Goal: Communication & Community: Share content

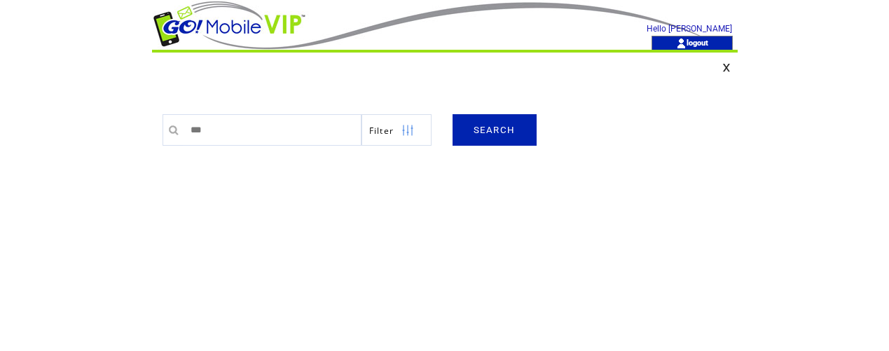
type input "*********"
click at [505, 132] on link "SEARCH" at bounding box center [495, 130] width 84 height 32
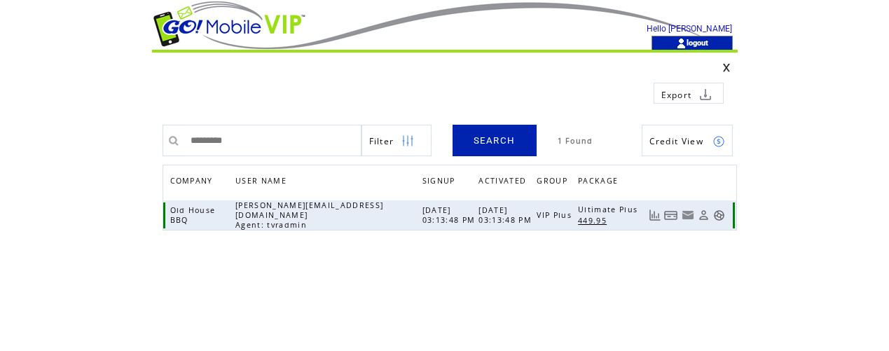
click at [717, 213] on link at bounding box center [719, 215] width 12 height 12
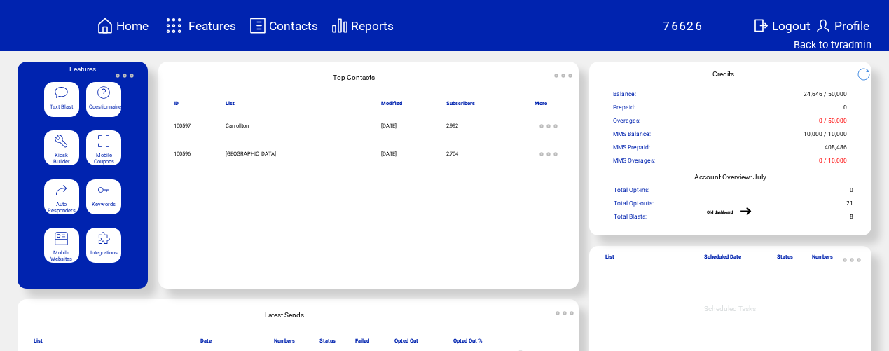
click at [109, 153] on span "Mobile Coupons" at bounding box center [104, 158] width 20 height 13
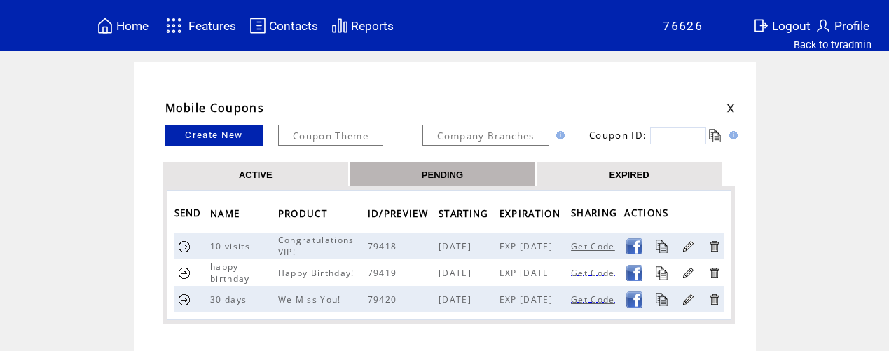
click at [630, 174] on link "EXPIRED" at bounding box center [629, 174] width 40 height 12
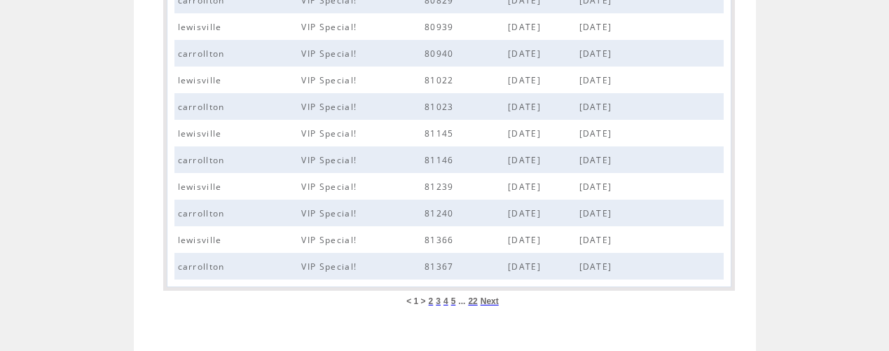
scroll to position [637, 0]
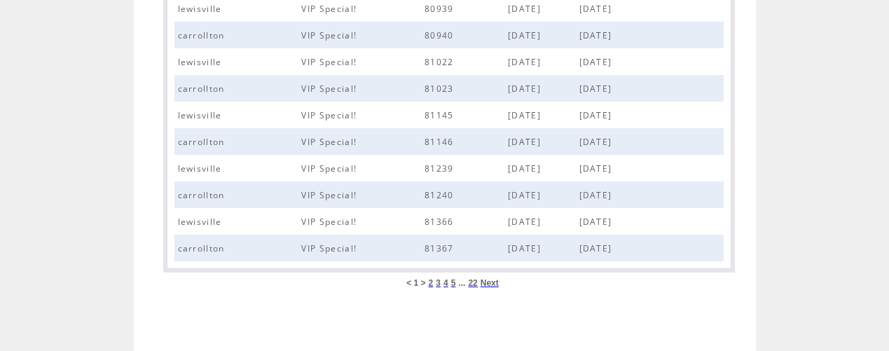
click at [472, 284] on span "22" at bounding box center [472, 283] width 9 height 10
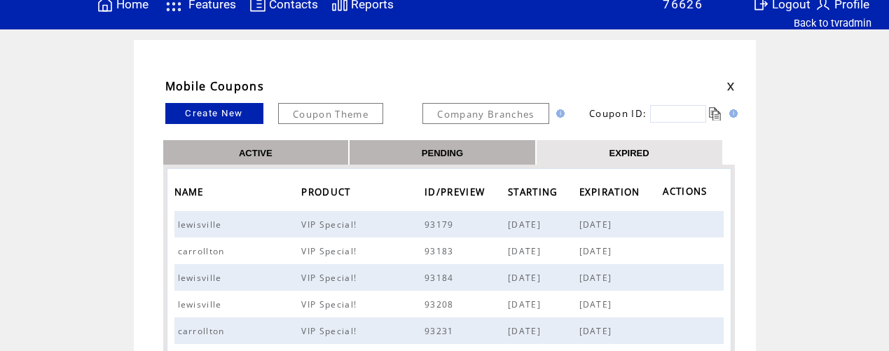
scroll to position [20, 0]
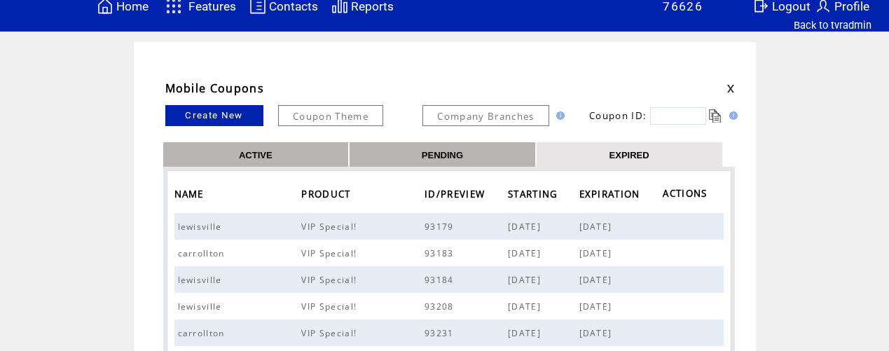
click at [689, 118] on input "text" at bounding box center [678, 116] width 56 height 18
type input "*****"
click at [716, 116] on link at bounding box center [715, 115] width 13 height 13
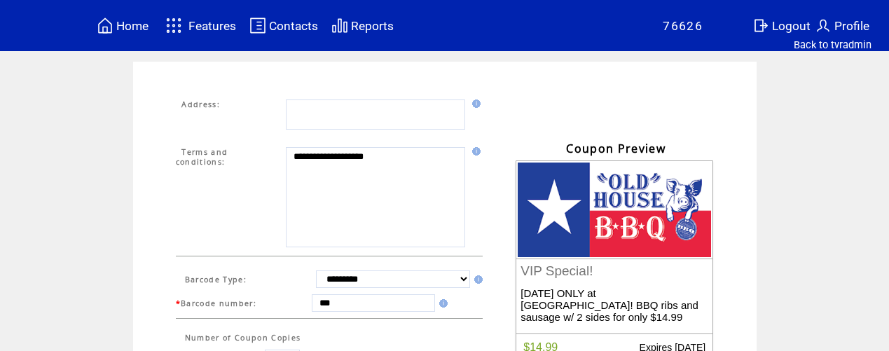
scroll to position [471, 0]
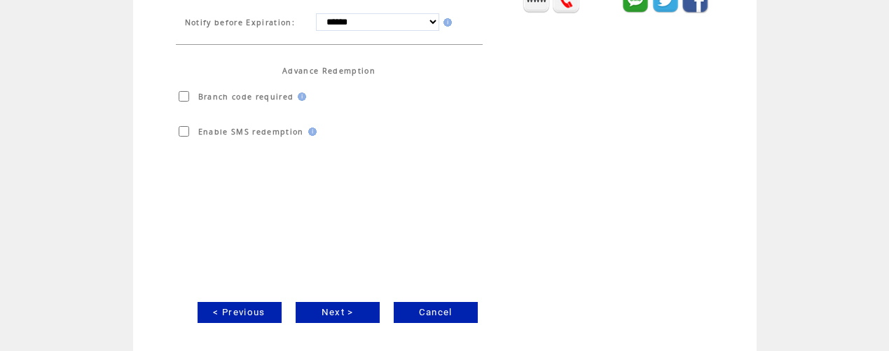
click at [343, 312] on link "Next >" at bounding box center [338, 312] width 84 height 21
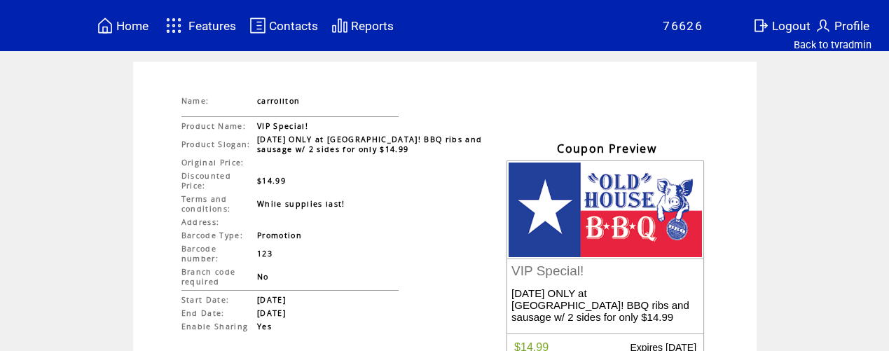
scroll to position [172, 0]
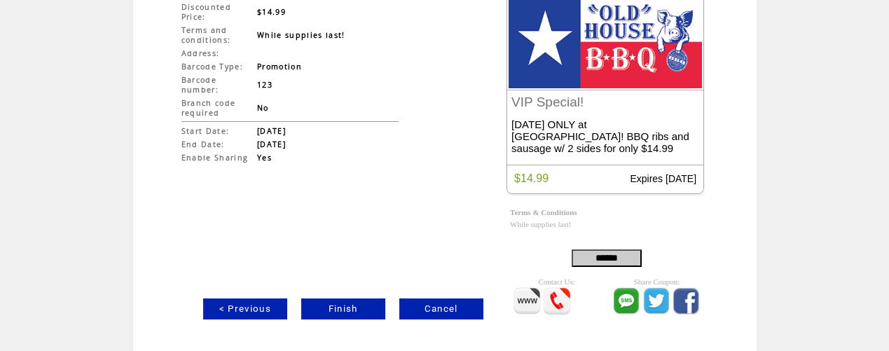
click at [346, 309] on link "Finish" at bounding box center [343, 308] width 84 height 21
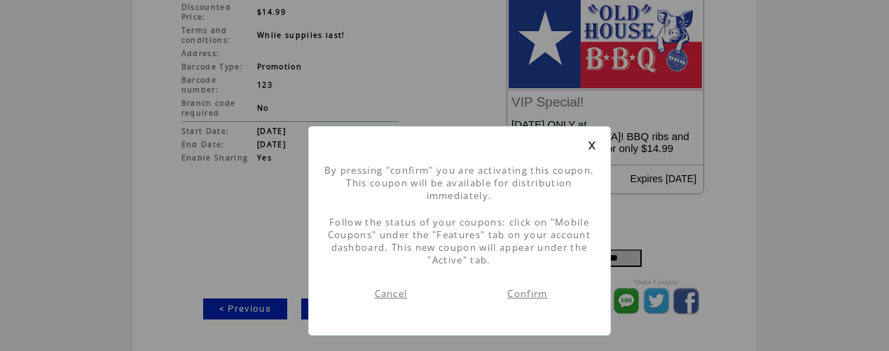
scroll to position [1, 0]
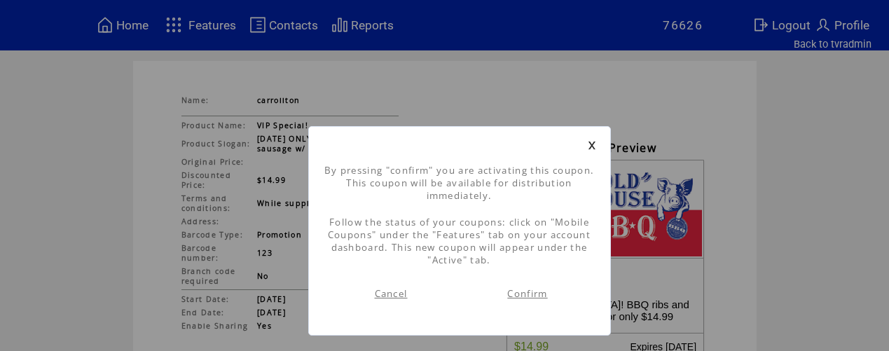
click at [522, 290] on link "Confirm" at bounding box center [527, 293] width 40 height 13
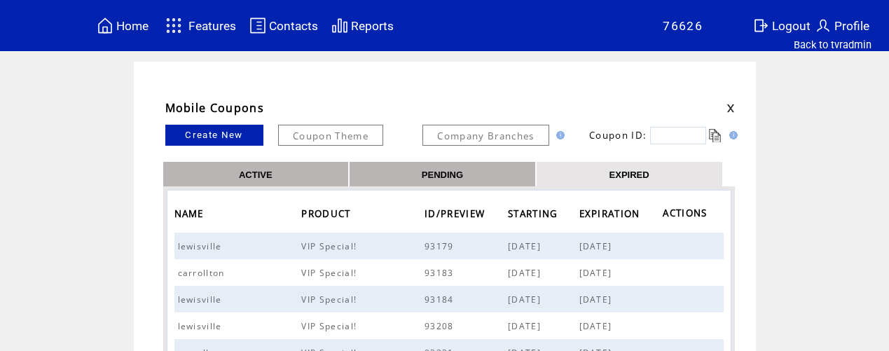
click at [696, 137] on input "text" at bounding box center [678, 136] width 56 height 18
type input "*****"
click at [718, 137] on link at bounding box center [715, 135] width 13 height 13
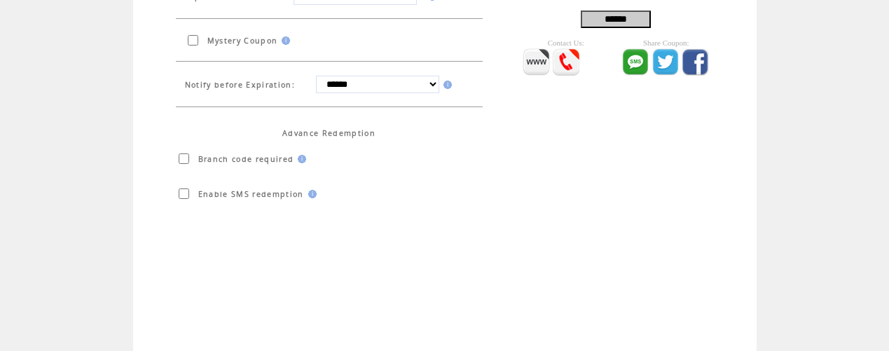
scroll to position [471, 0]
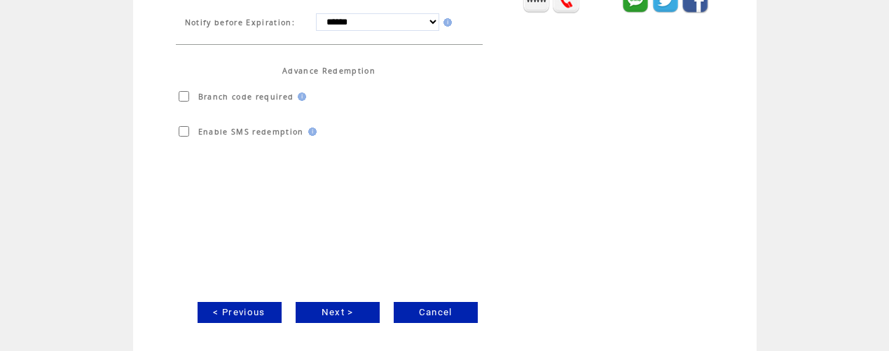
click at [336, 312] on link "Next >" at bounding box center [338, 312] width 84 height 21
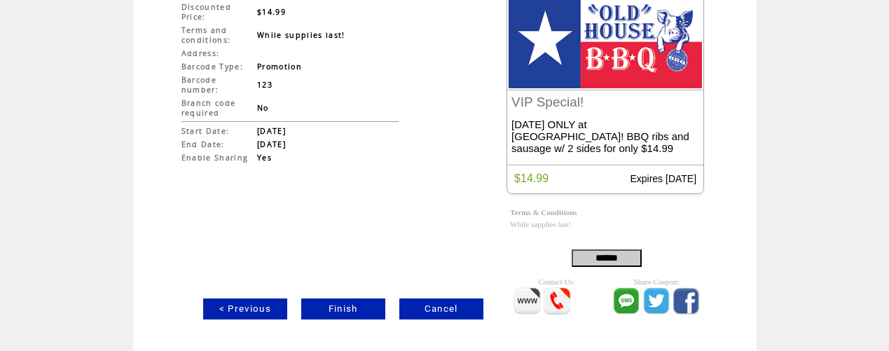
click at [343, 306] on link "Finish" at bounding box center [343, 308] width 84 height 21
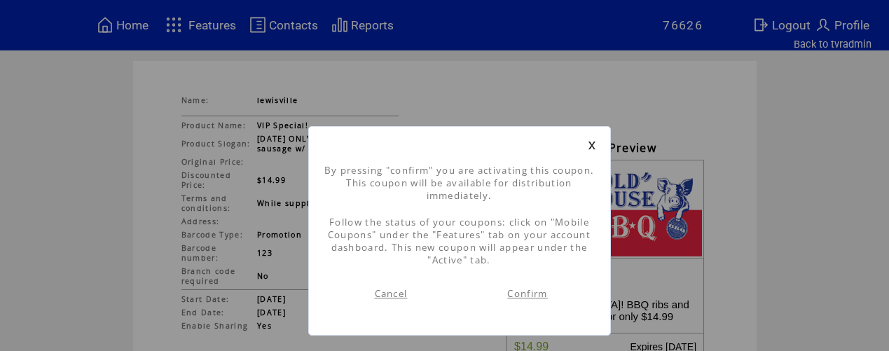
click at [530, 291] on link "Confirm" at bounding box center [527, 293] width 40 height 13
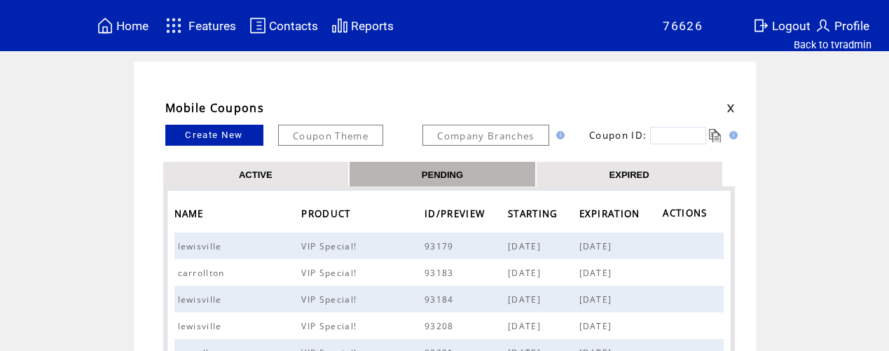
click at [268, 174] on link "ACTIVE" at bounding box center [256, 174] width 34 height 12
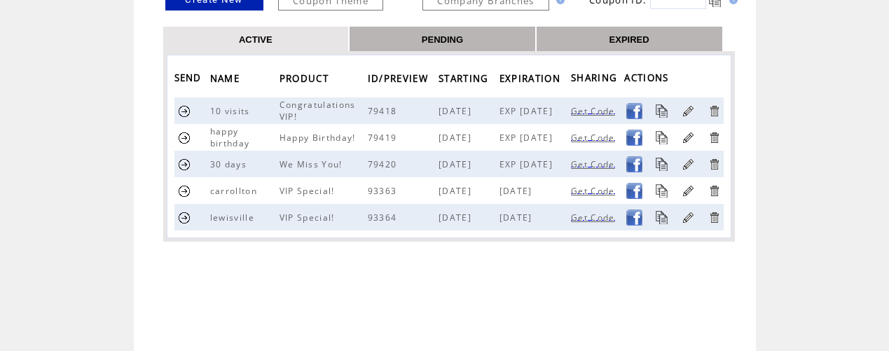
scroll to position [141, 0]
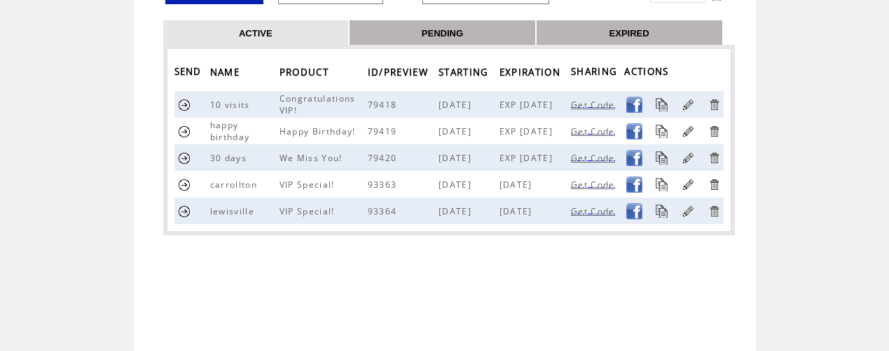
click at [185, 210] on link at bounding box center [184, 211] width 13 height 13
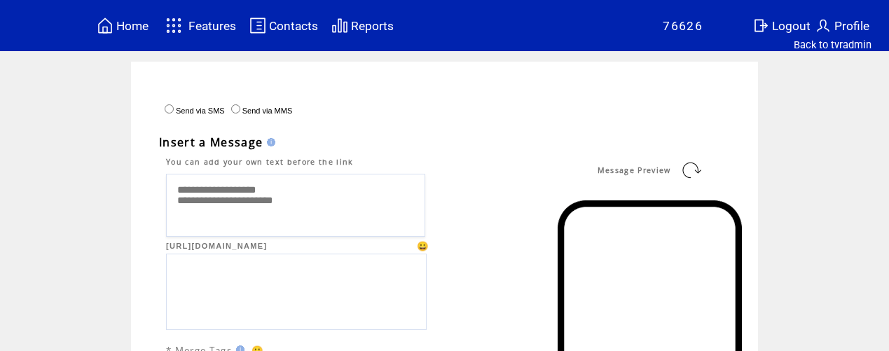
drag, startPoint x: 179, startPoint y: 193, endPoint x: 286, endPoint y: 194, distance: 107.2
click at [286, 194] on textarea "**********" at bounding box center [295, 205] width 259 height 63
paste textarea "**********"
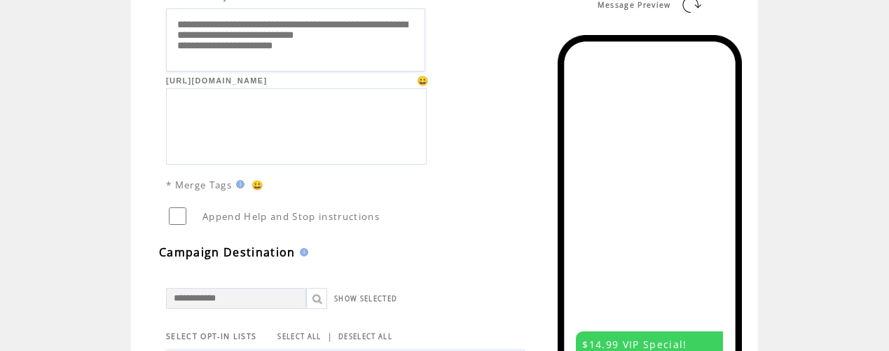
scroll to position [167, 0]
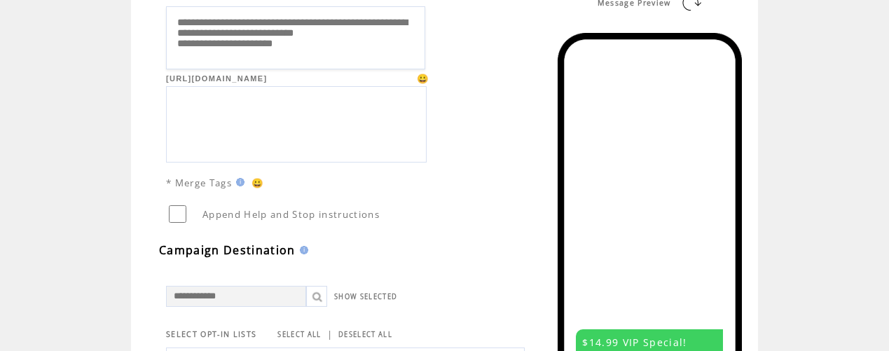
type textarea "**********"
click at [698, 5] on link at bounding box center [691, 3] width 22 height 22
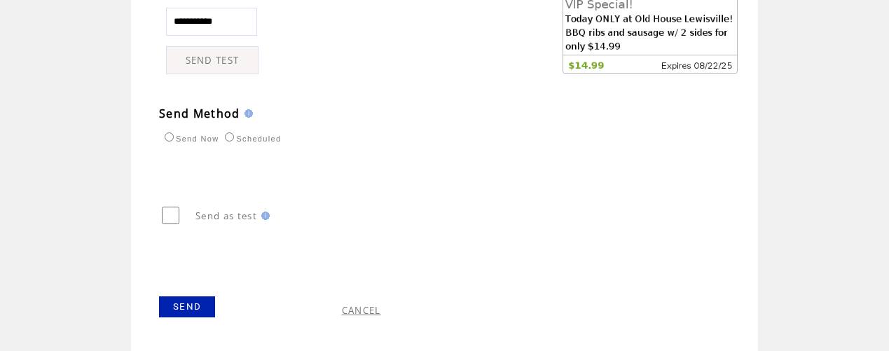
scroll to position [780, 0]
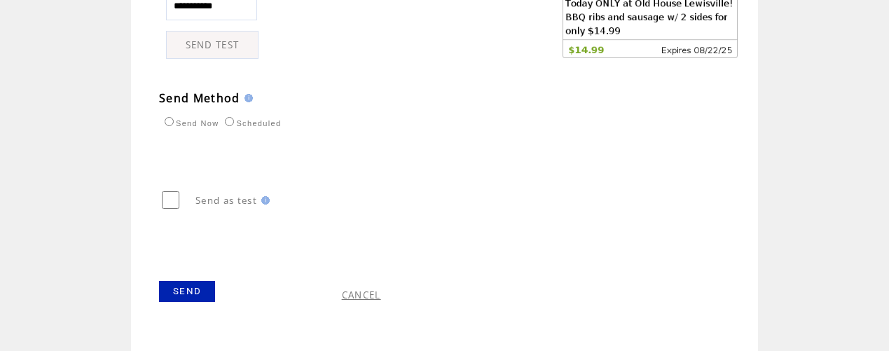
click at [187, 292] on link "SEND" at bounding box center [187, 291] width 56 height 21
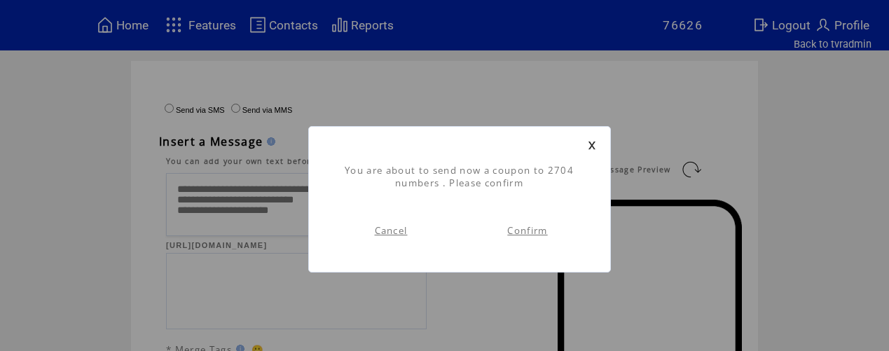
scroll to position [1, 0]
click at [534, 229] on link "Confirm" at bounding box center [527, 230] width 40 height 13
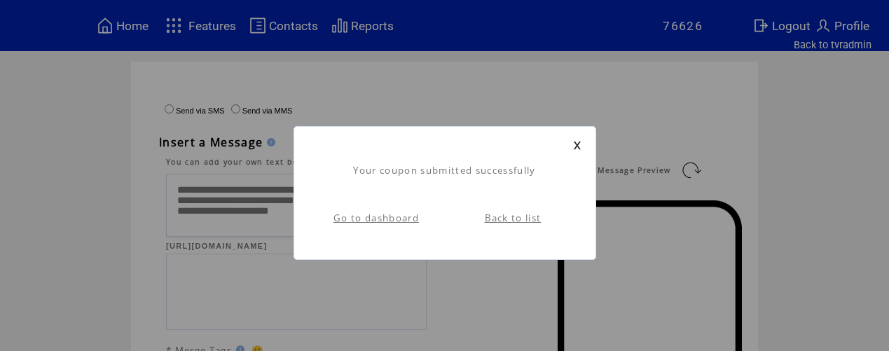
scroll to position [1, 0]
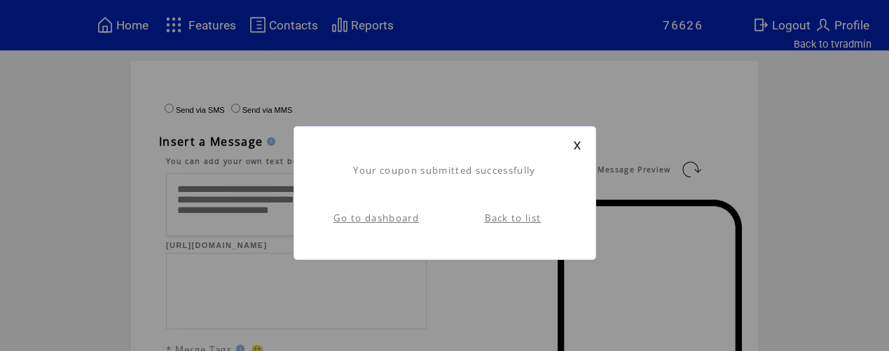
click at [527, 218] on link "Back to list" at bounding box center [513, 218] width 57 height 13
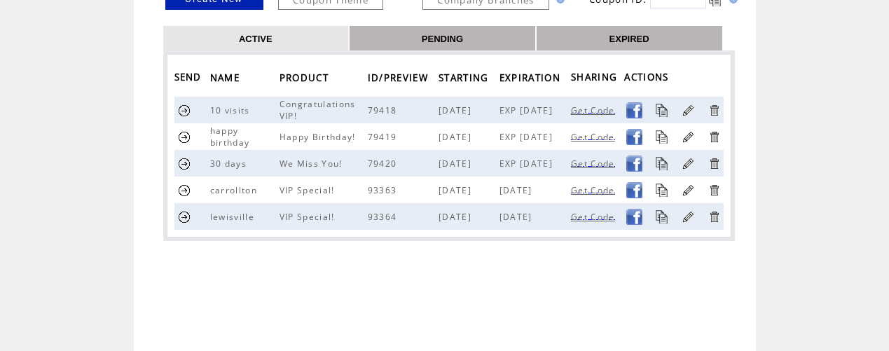
scroll to position [141, 0]
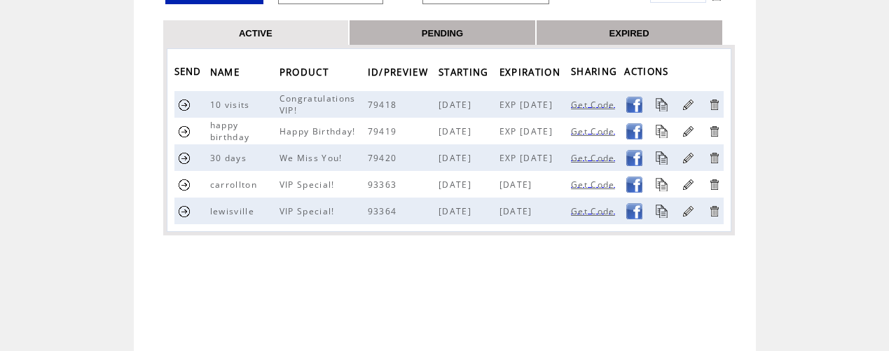
click at [183, 184] on link at bounding box center [184, 184] width 13 height 13
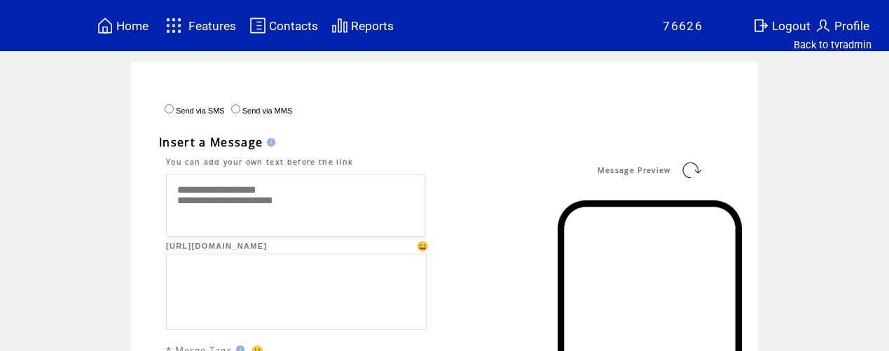
drag, startPoint x: 172, startPoint y: 191, endPoint x: 274, endPoint y: 194, distance: 101.6
click at [287, 193] on textarea "**********" at bounding box center [295, 205] width 259 height 63
paste textarea "**********"
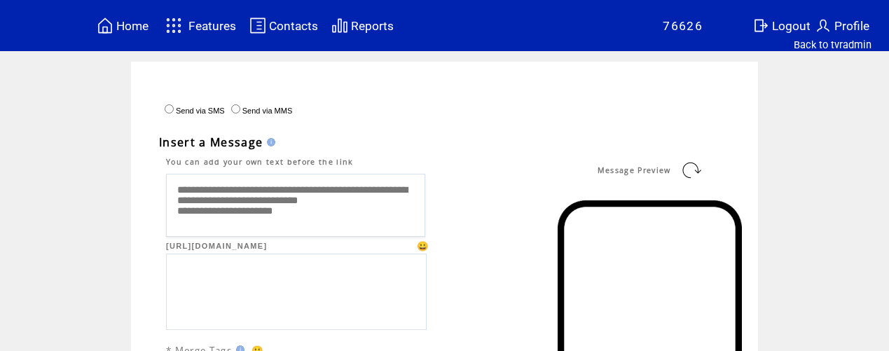
click at [378, 194] on textarea "**********" at bounding box center [295, 205] width 259 height 63
type textarea "**********"
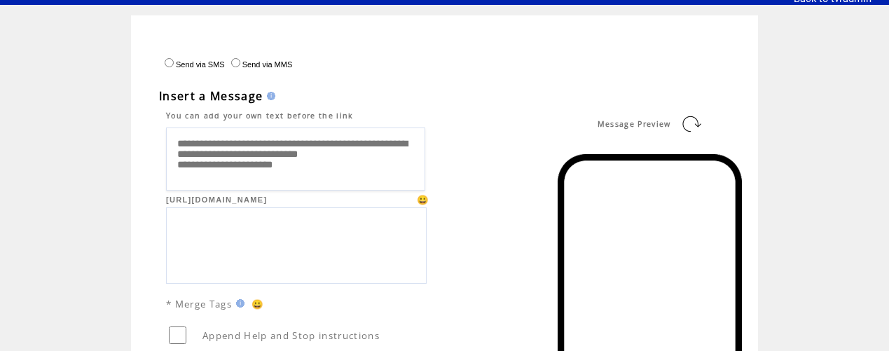
scroll to position [0, 0]
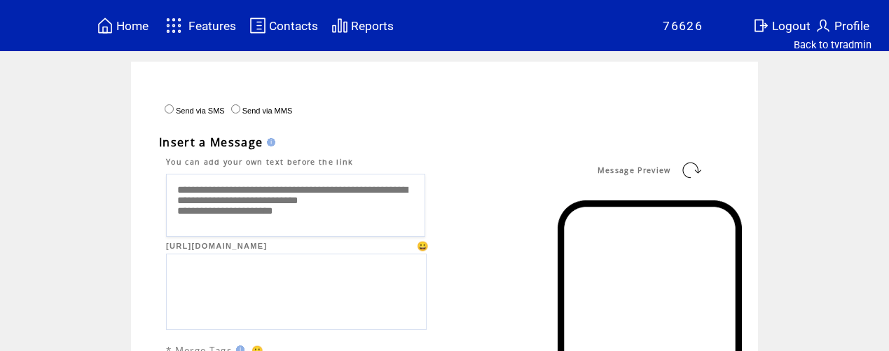
drag, startPoint x: 698, startPoint y: 167, endPoint x: 618, endPoint y: 158, distance: 80.4
click at [698, 167] on link at bounding box center [691, 170] width 22 height 22
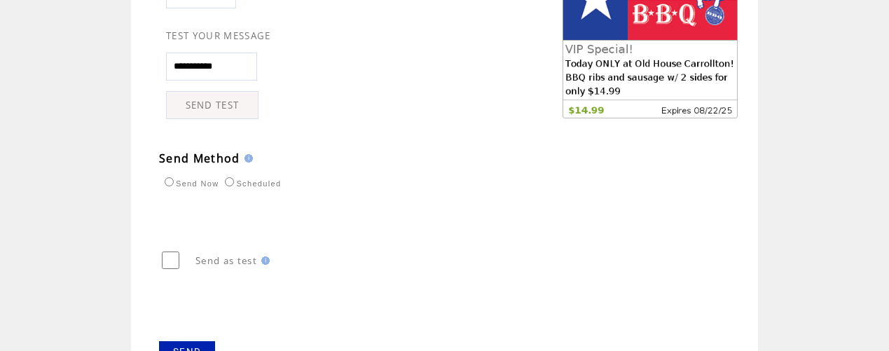
scroll to position [780, 0]
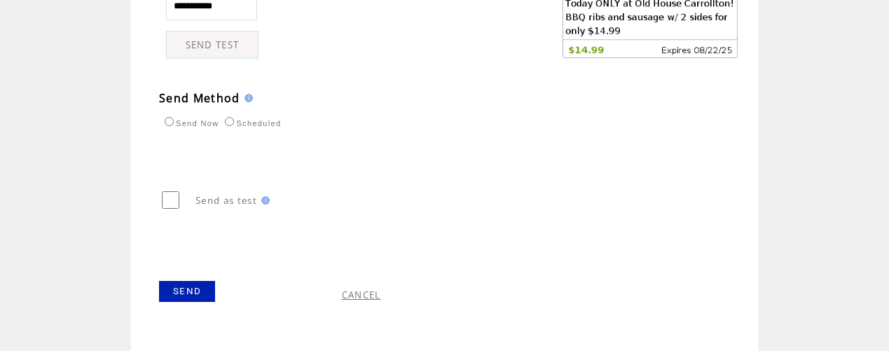
click at [195, 294] on link "SEND" at bounding box center [187, 291] width 56 height 21
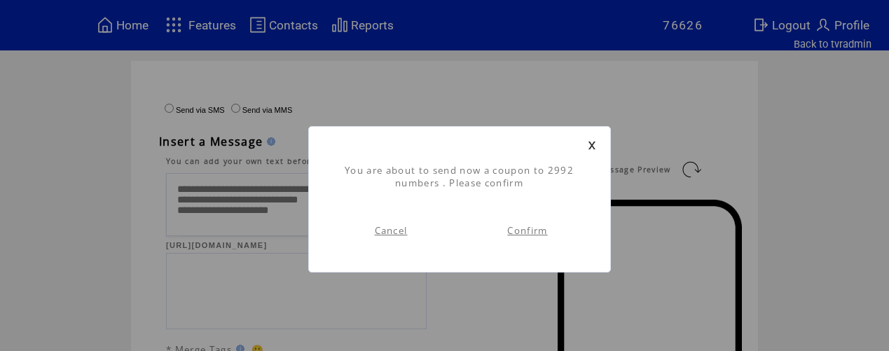
scroll to position [1, 0]
click at [519, 230] on link "Confirm" at bounding box center [527, 230] width 40 height 13
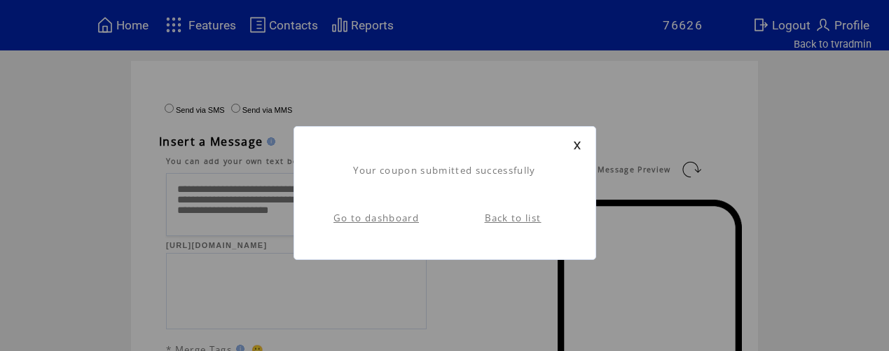
scroll to position [1, 0]
click at [410, 219] on link "Go to dashboard" at bounding box center [375, 218] width 85 height 13
